Goal: Information Seeking & Learning: Learn about a topic

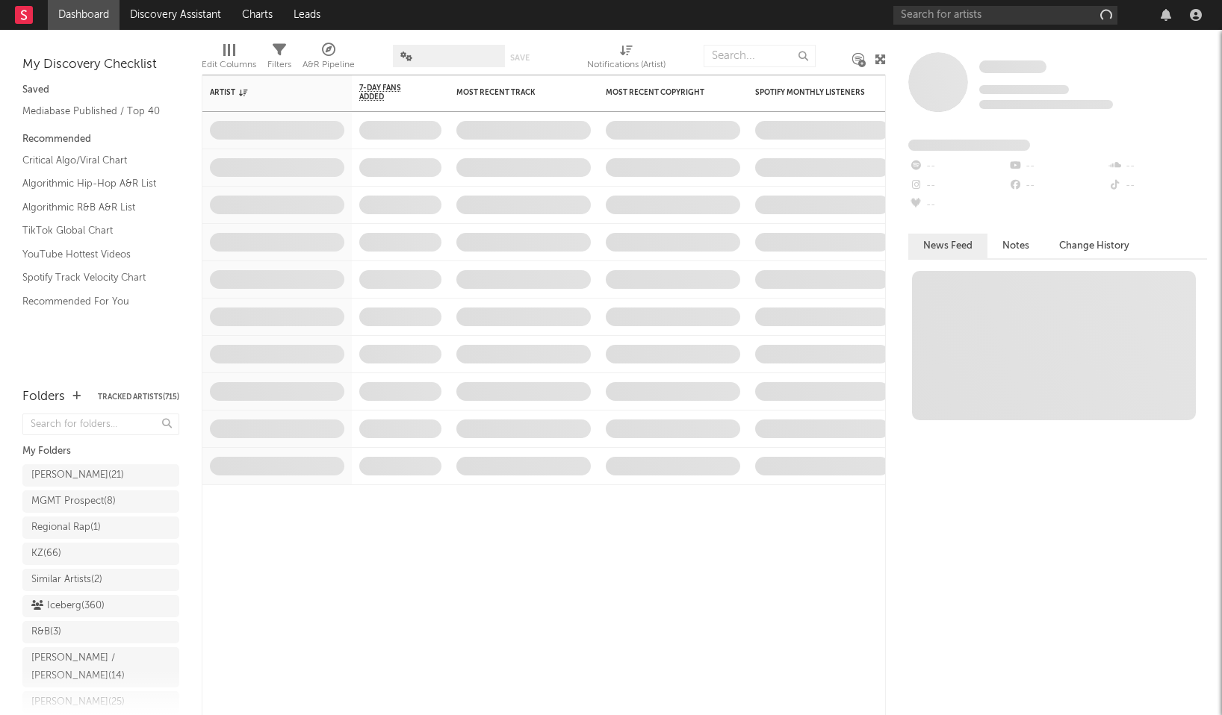
click at [952, 4] on div at bounding box center [1050, 15] width 314 height 30
click at [922, 16] on input "text" at bounding box center [1005, 15] width 224 height 19
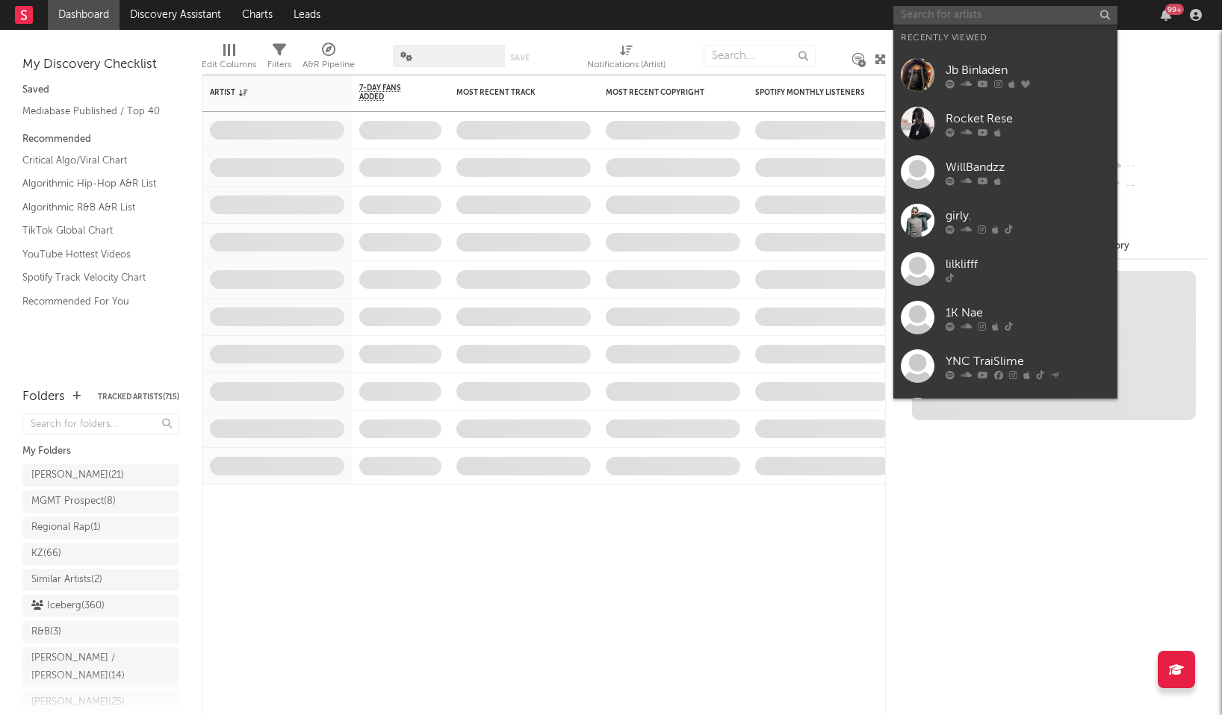
paste input "GS Retro"
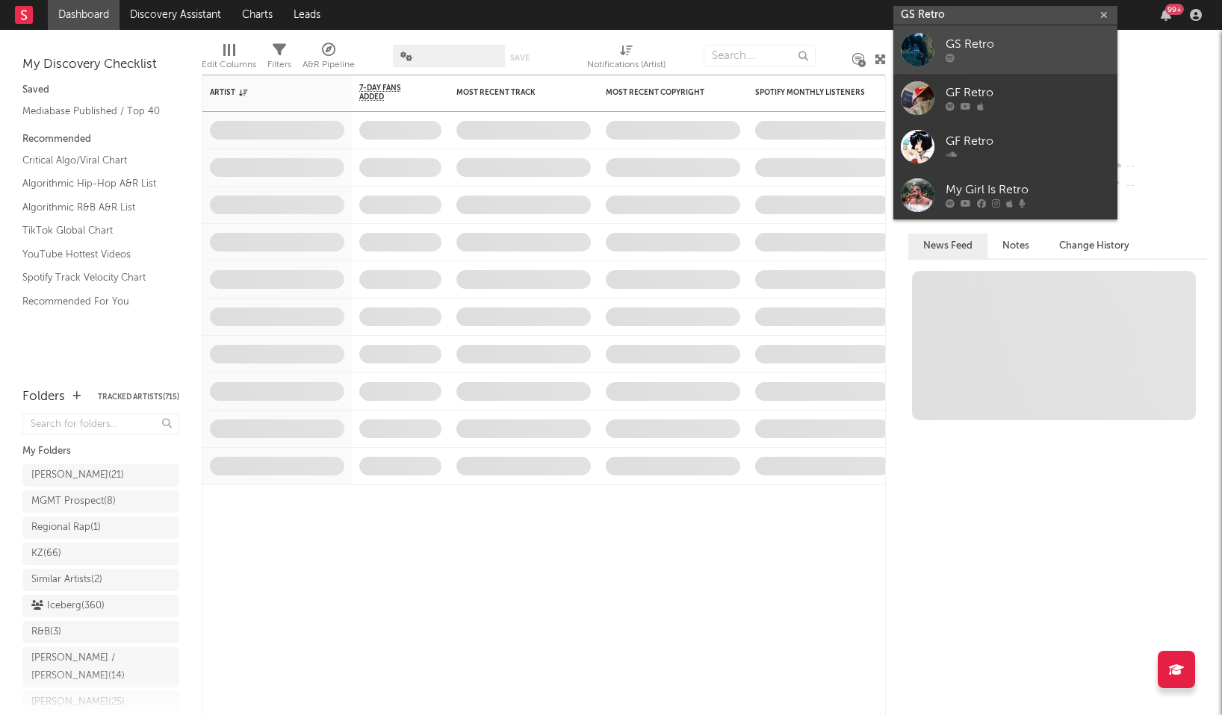
type input "GS Retro"
click at [998, 43] on div "GS Retro" at bounding box center [1027, 45] width 164 height 18
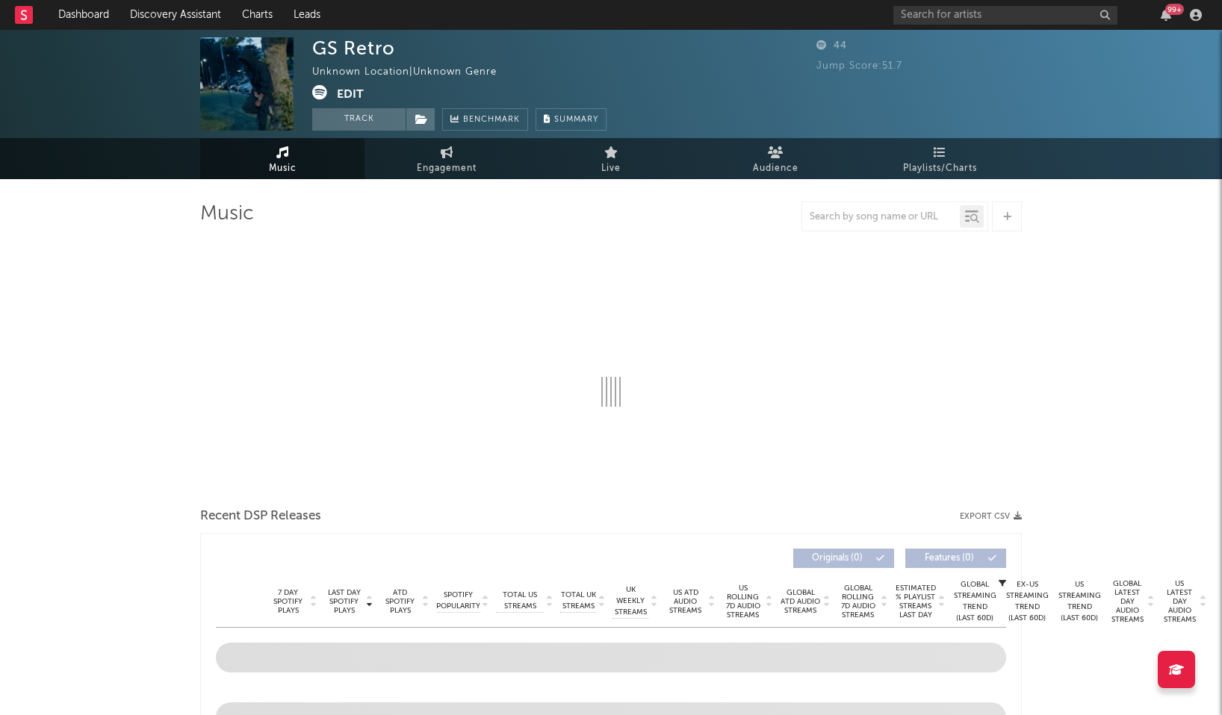
select select "1w"
